Goal: Information Seeking & Learning: Find specific page/section

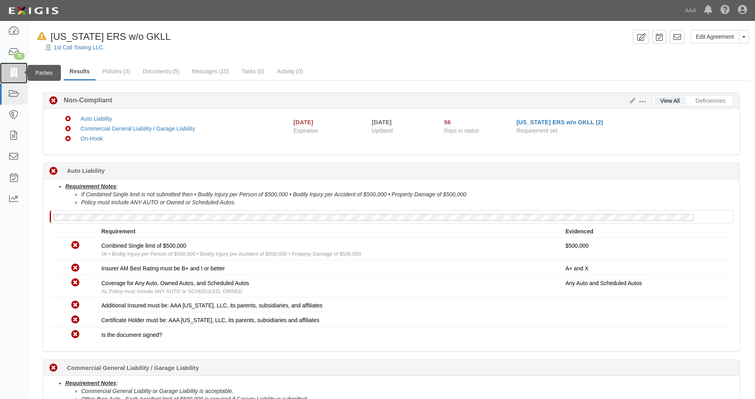
click at [17, 76] on icon at bounding box center [13, 72] width 11 height 9
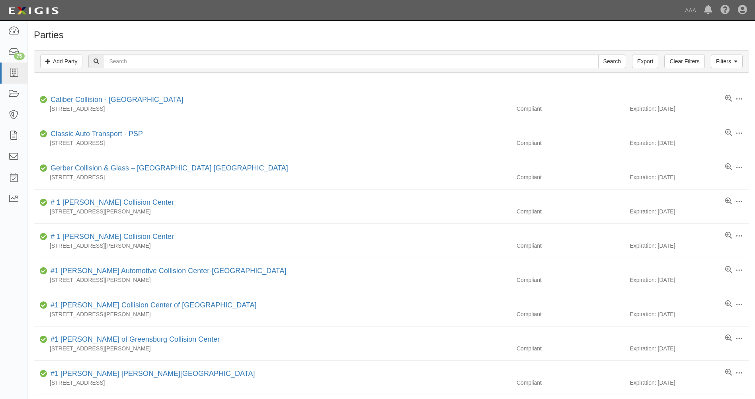
click at [206, 59] on input "text" at bounding box center [351, 62] width 494 height 14
paste input "jk7f3f"
type input "jk7f3f"
click at [598, 55] on input "Search" at bounding box center [612, 62] width 28 height 14
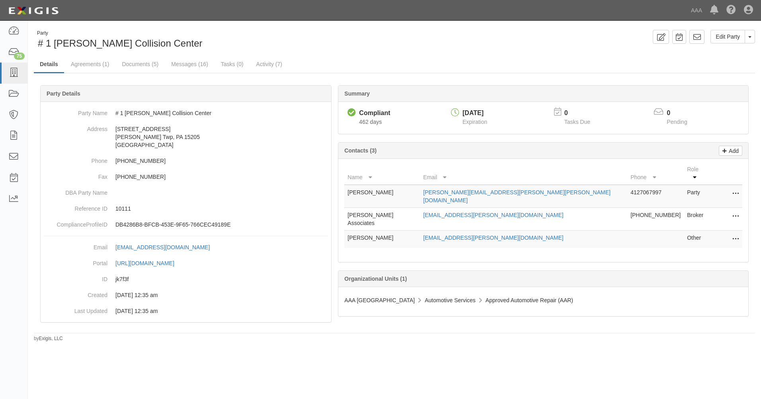
click at [395, 130] on div "Compliant Compliant 462 days [DATE] Expiration 0 Tasks Due 0 Pending" at bounding box center [543, 118] width 410 height 32
click at [96, 68] on link "Agreements (1)" at bounding box center [90, 64] width 50 height 17
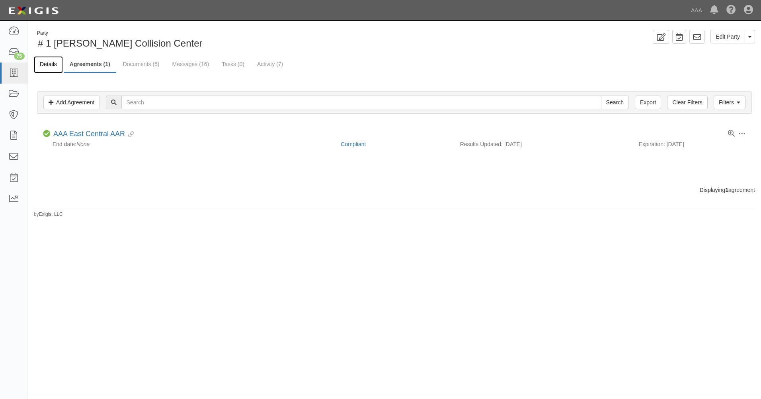
click at [59, 69] on link "Details" at bounding box center [48, 64] width 29 height 17
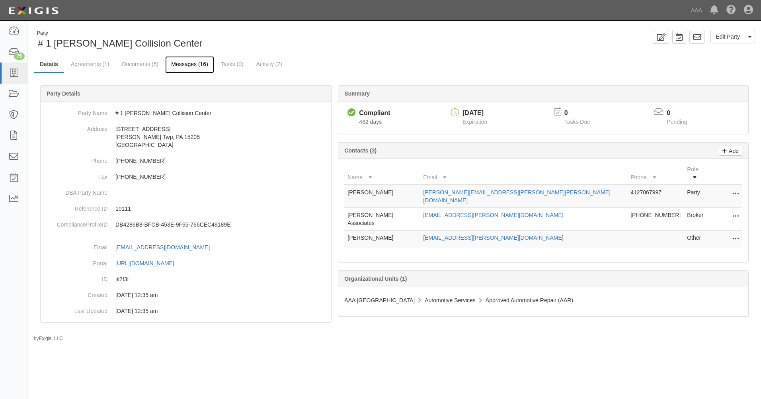
click at [179, 69] on link "Messages (16)" at bounding box center [189, 64] width 49 height 17
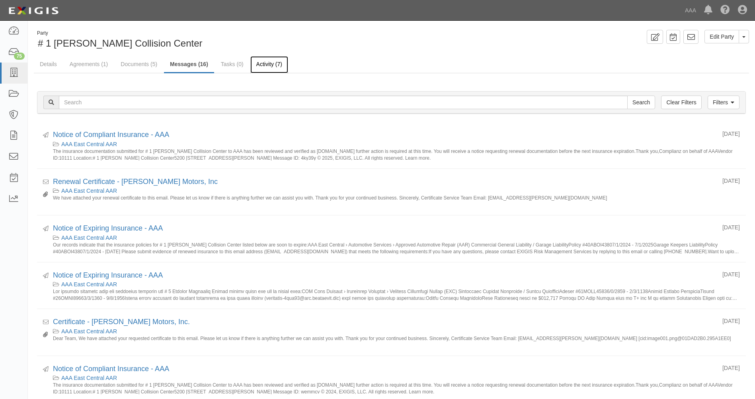
click at [267, 69] on link "Activity (7)" at bounding box center [269, 64] width 38 height 17
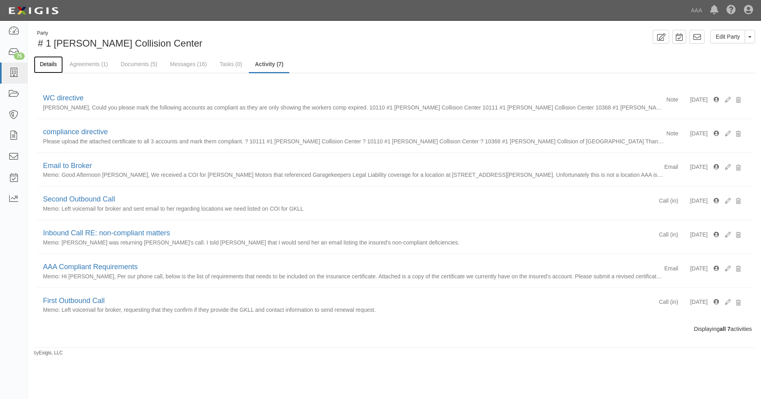
click at [49, 63] on link "Details" at bounding box center [48, 64] width 29 height 17
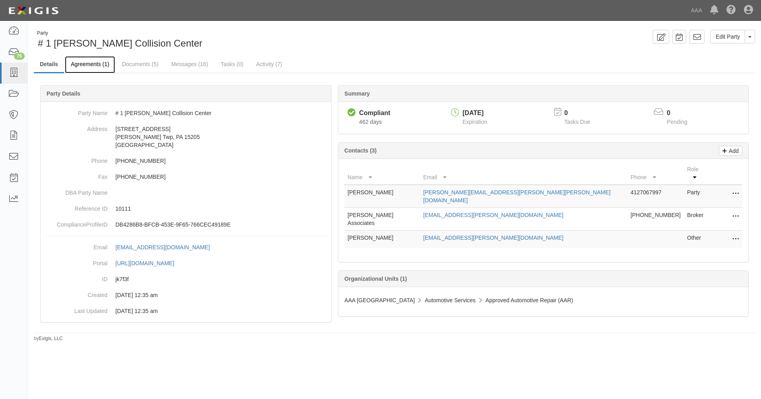
click at [93, 65] on link "Agreements (1)" at bounding box center [90, 64] width 50 height 17
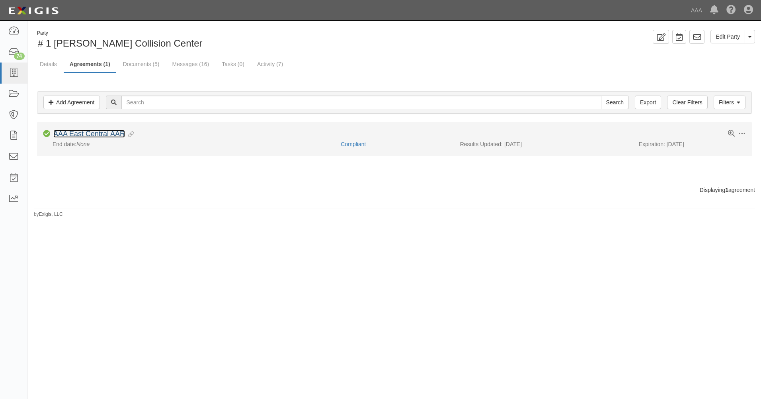
click at [89, 134] on link "AAA East Central AAR" at bounding box center [89, 134] width 72 height 8
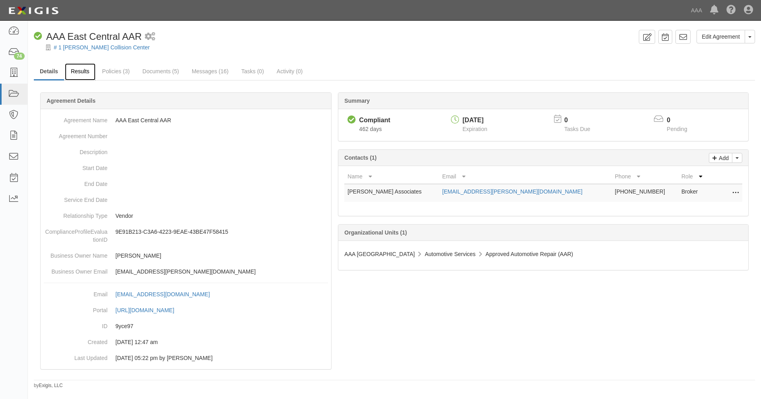
click at [93, 70] on link "Results" at bounding box center [80, 71] width 31 height 17
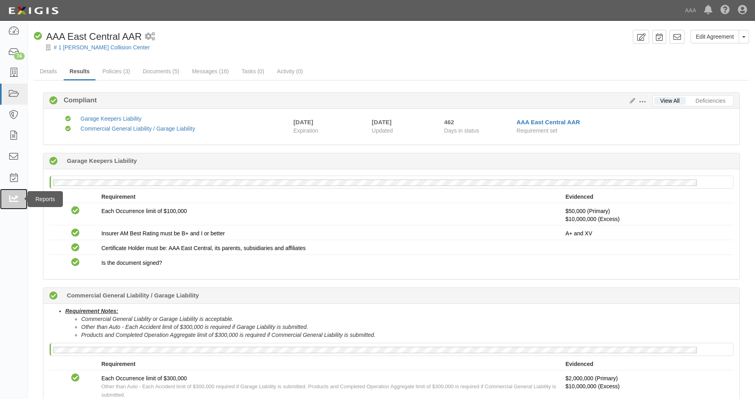
click at [9, 200] on icon at bounding box center [13, 199] width 11 height 9
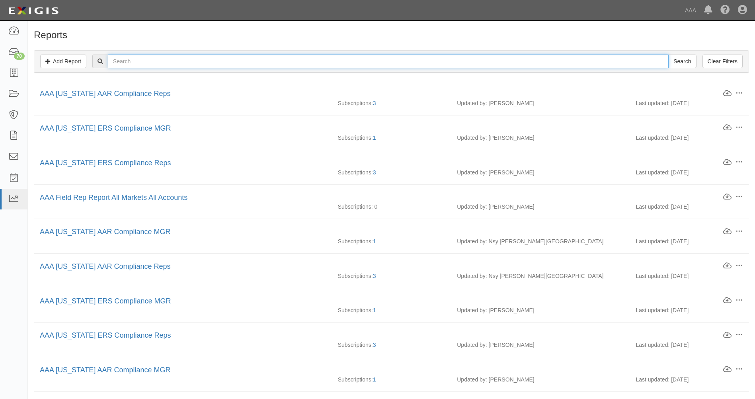
click at [146, 61] on input "text" at bounding box center [388, 62] width 561 height 14
click at [406, 49] on div "Add Report Clear Filters Search" at bounding box center [391, 62] width 727 height 37
click at [403, 59] on input "text" at bounding box center [388, 62] width 561 height 14
type input "coverage levels"
click at [668, 55] on input "Search" at bounding box center [682, 62] width 28 height 14
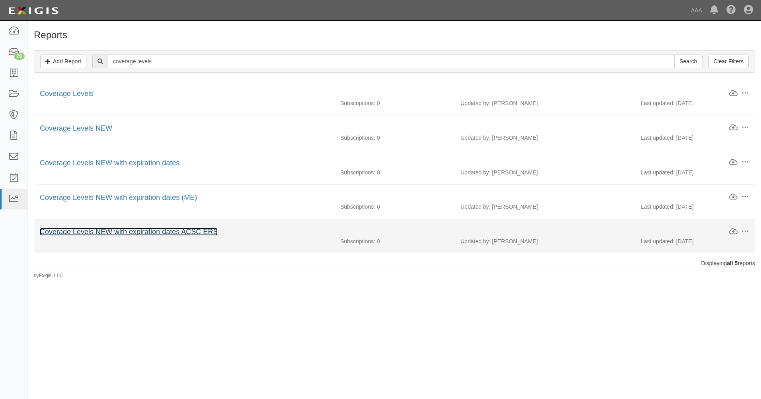
click at [212, 234] on link "Coverage Levels NEW with expiration dates ACSC ERS" at bounding box center [129, 232] width 178 height 8
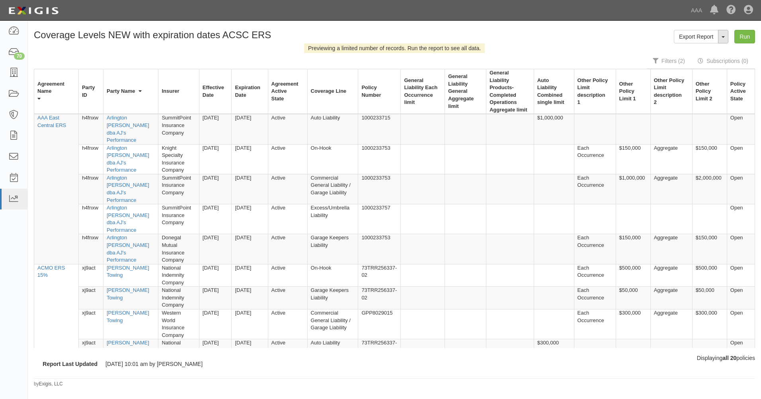
click at [723, 42] on button "ToggleReportDropdown" at bounding box center [723, 37] width 10 height 14
click at [597, 39] on div "Export Report ToggleReportDropdown Edit Report Clone Report Delete Report Run" at bounding box center [578, 37] width 367 height 14
